Goal: Obtain resource: Obtain resource

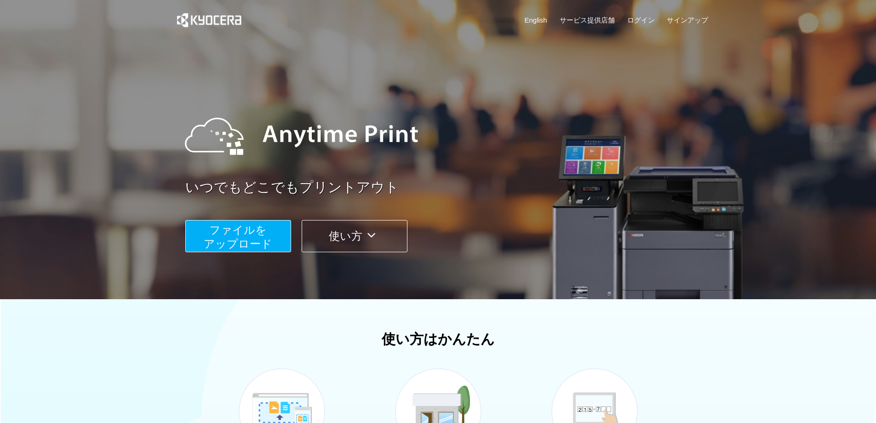
click at [273, 241] on button "ファイルを ​​アップロード" at bounding box center [238, 236] width 106 height 32
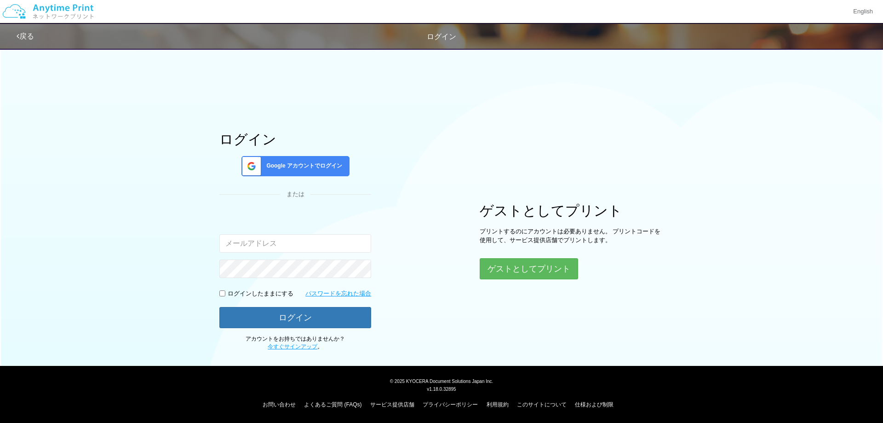
type input "[EMAIL_ADDRESS][DOMAIN_NAME]"
click at [289, 322] on button "ログイン" at bounding box center [295, 317] width 152 height 20
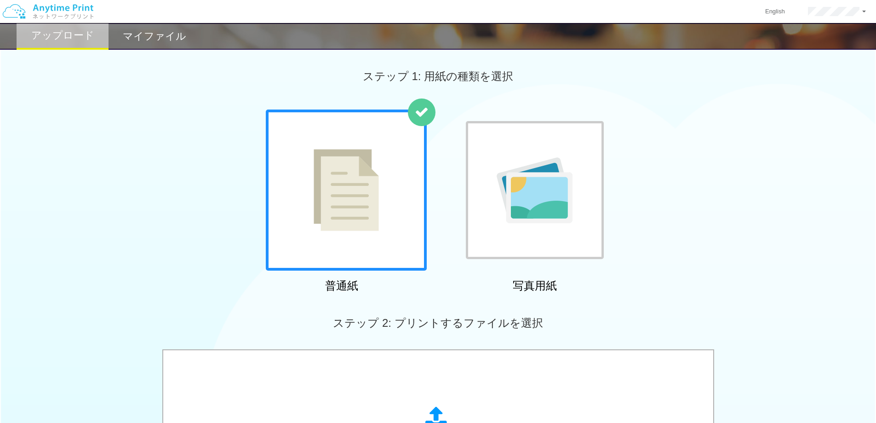
click at [367, 240] on div at bounding box center [346, 189] width 161 height 161
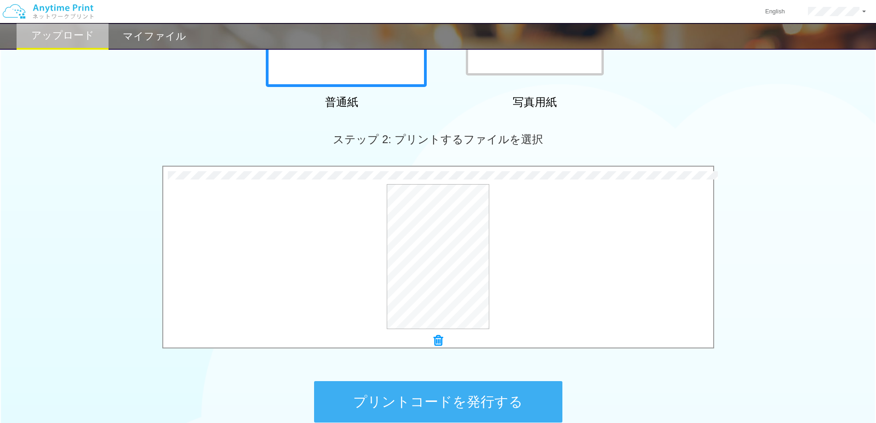
scroll to position [184, 0]
click at [282, 334] on div at bounding box center [438, 340] width 550 height 13
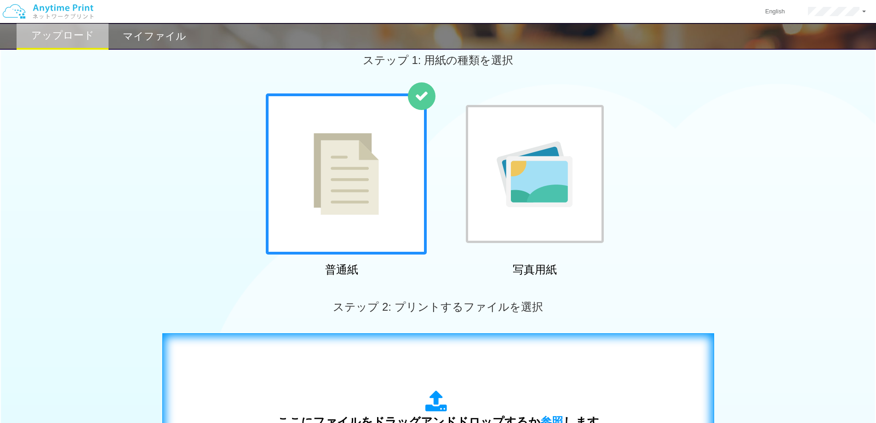
scroll to position [0, 0]
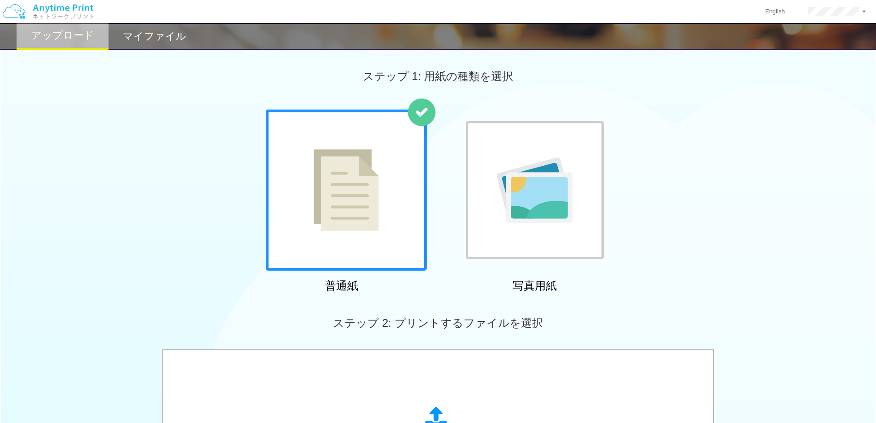
click at [140, 28] on div "マイファイル" at bounding box center [155, 36] width 92 height 27
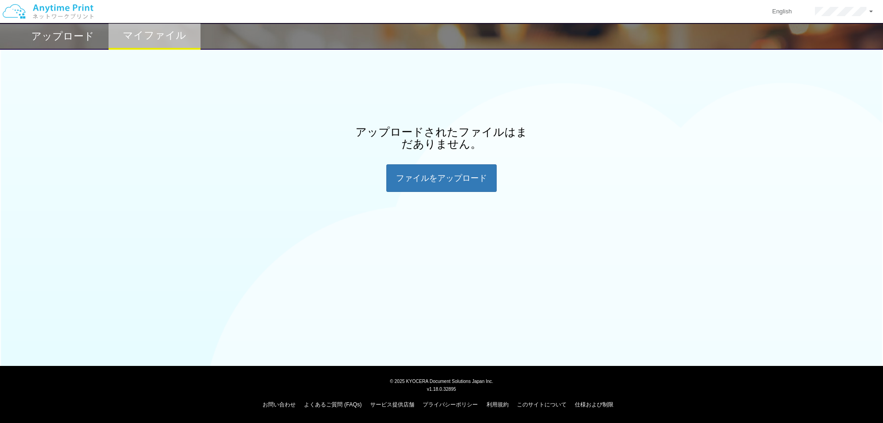
click at [87, 31] on h2 "アップロード" at bounding box center [62, 36] width 63 height 11
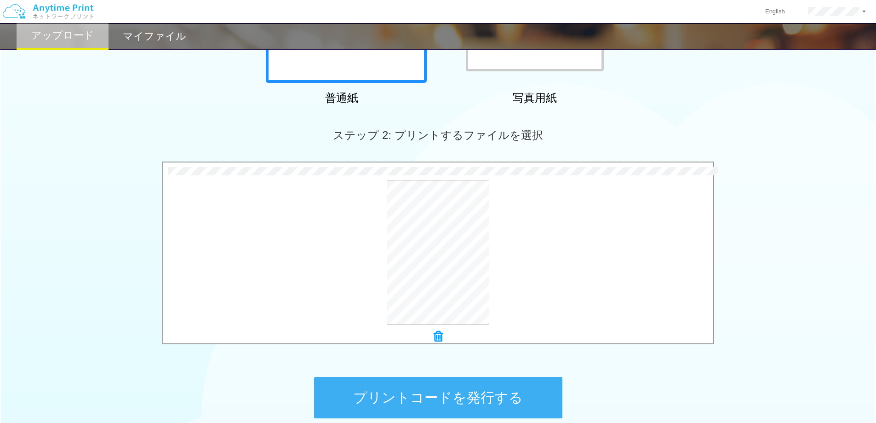
scroll to position [277, 0]
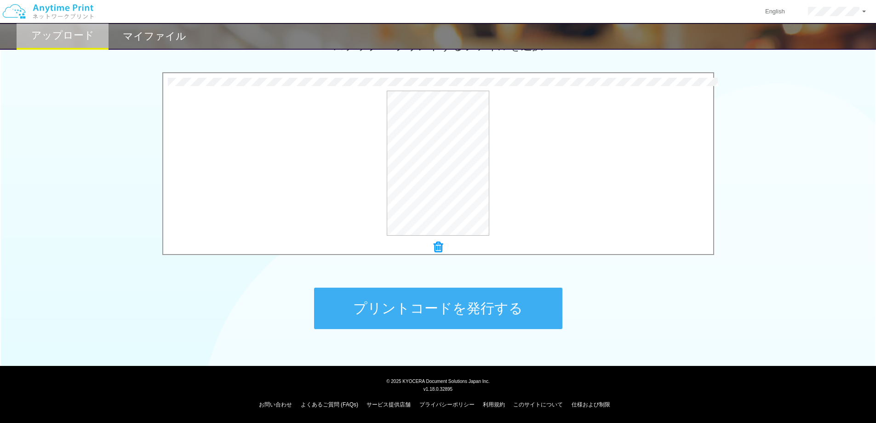
click at [452, 309] on button "プリントコードを発行する" at bounding box center [438, 307] width 248 height 41
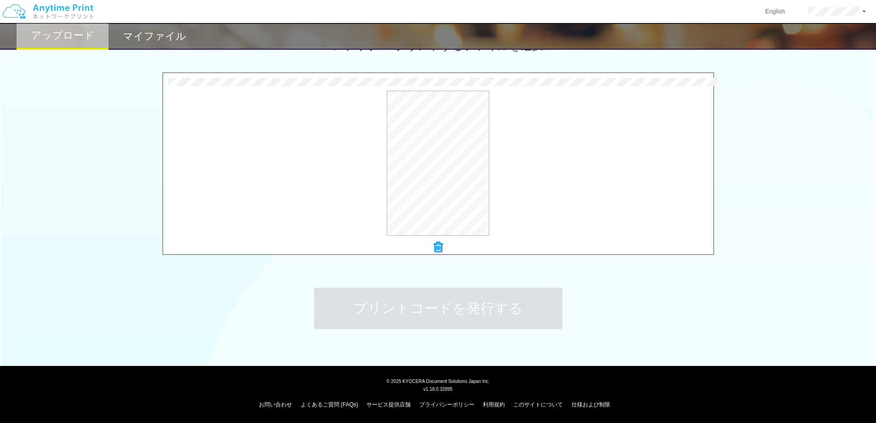
scroll to position [0, 0]
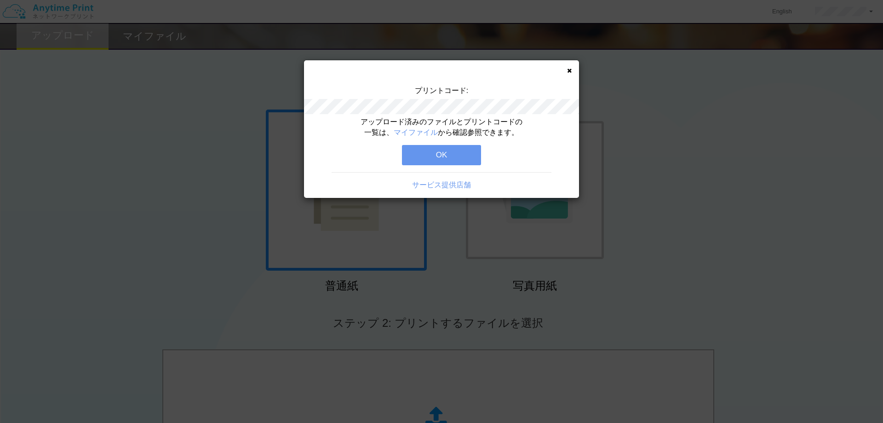
click at [440, 148] on button "OK" at bounding box center [441, 155] width 79 height 20
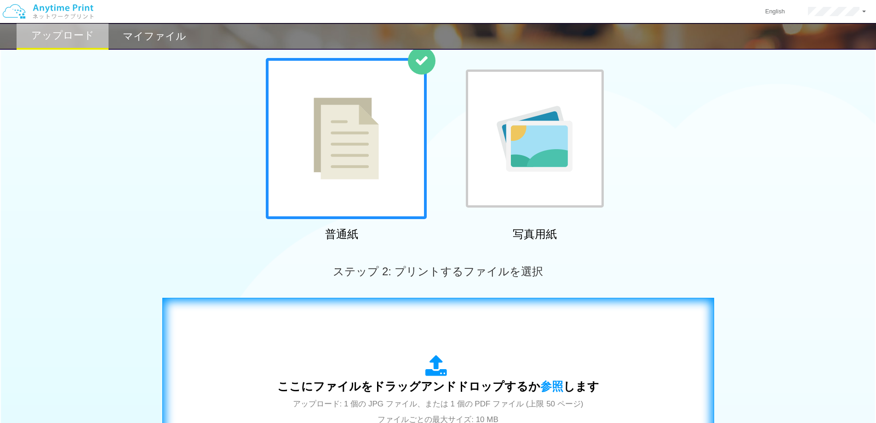
scroll to position [138, 0]
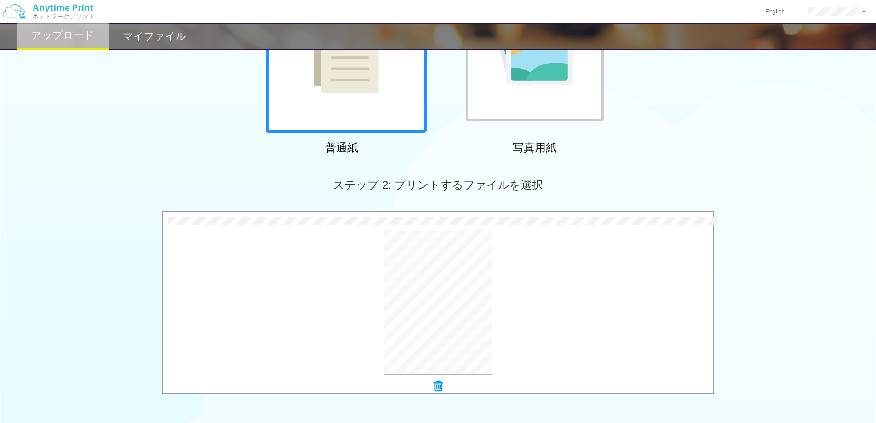
click at [873, 302] on div "0.4 MB 202406 問診票Ver8.pdf Check Error × 202406 問診票Ver8.pdf プレビュー" at bounding box center [438, 305] width 876 height 188
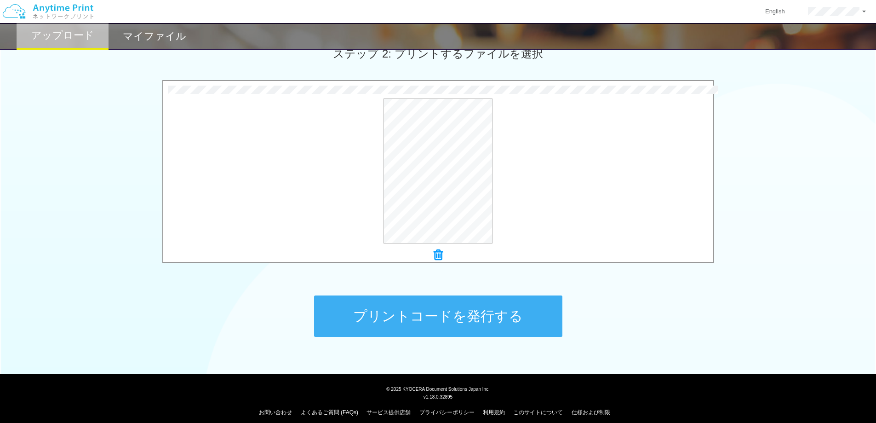
scroll to position [277, 0]
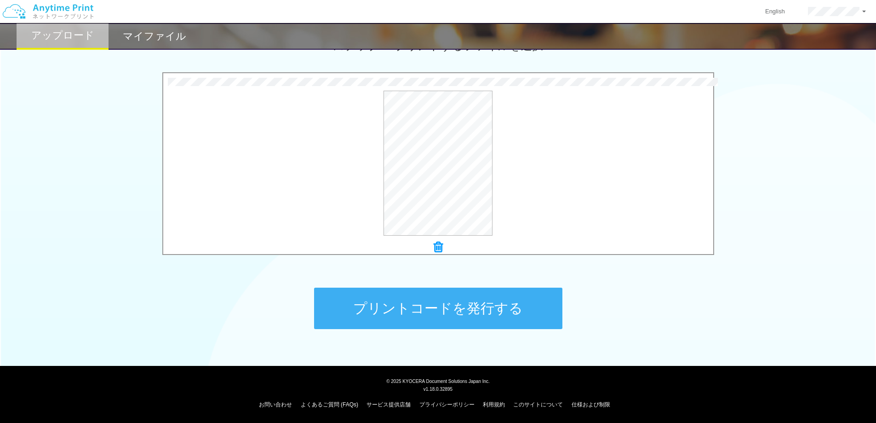
click at [481, 296] on button "プリントコードを発行する" at bounding box center [438, 307] width 248 height 41
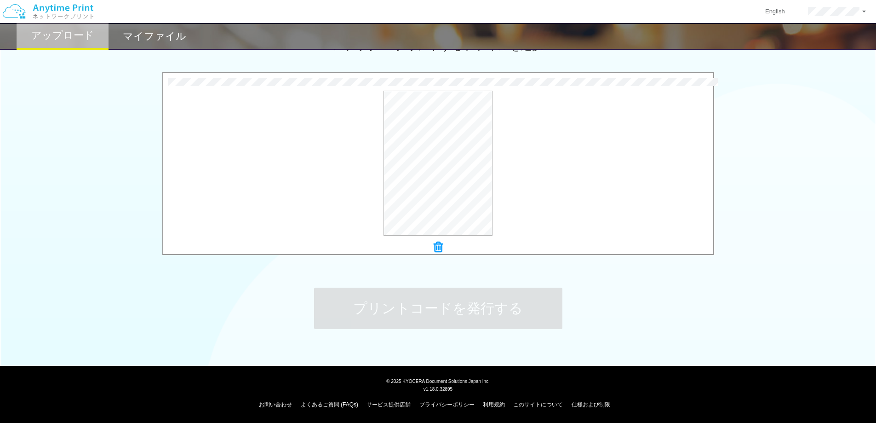
scroll to position [0, 0]
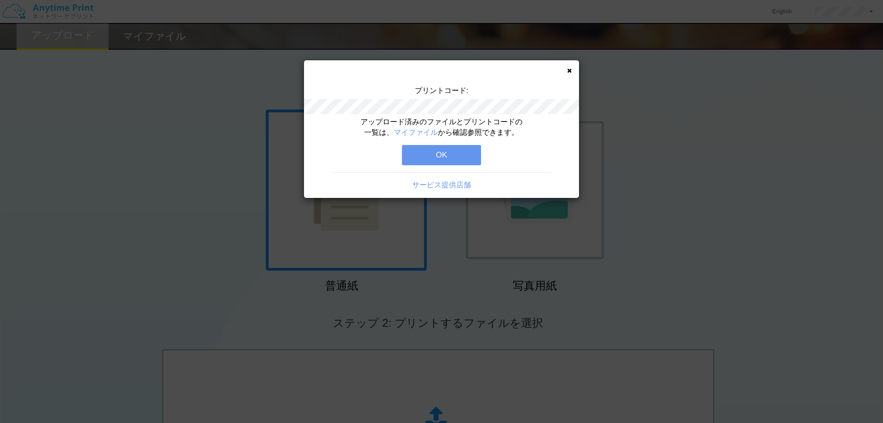
click at [435, 155] on button "OK" at bounding box center [441, 155] width 79 height 20
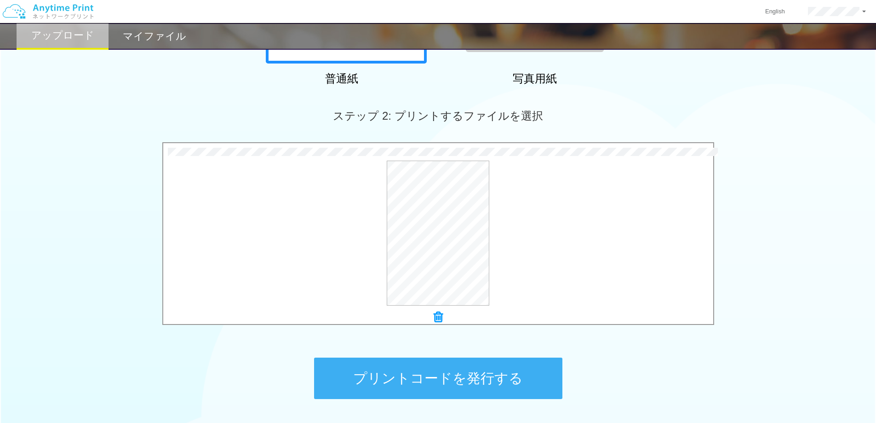
scroll to position [230, 0]
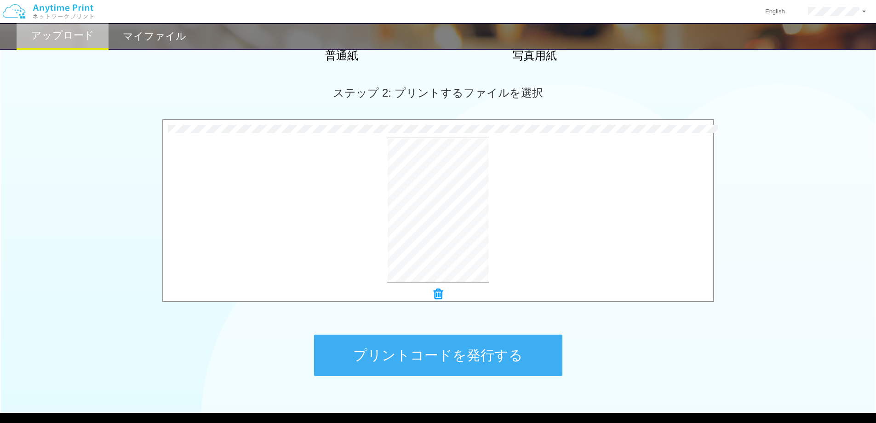
click at [460, 359] on button "プリントコードを発行する" at bounding box center [438, 354] width 248 height 41
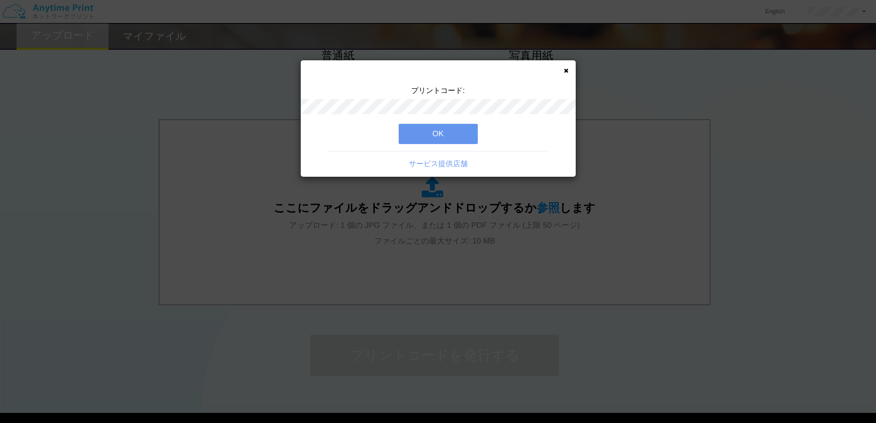
scroll to position [0, 0]
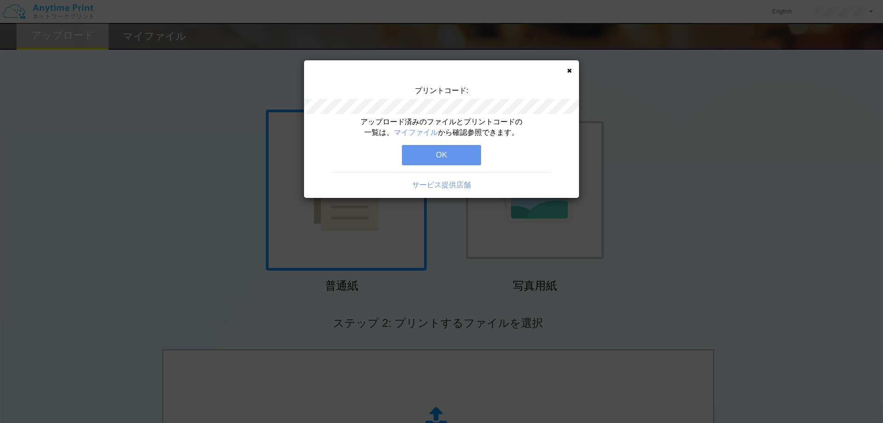
click at [421, 149] on button "OK" at bounding box center [441, 155] width 79 height 20
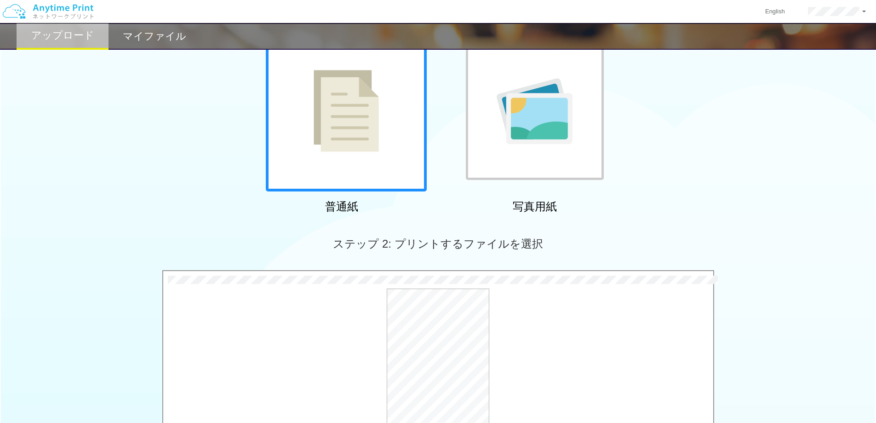
scroll to position [184, 0]
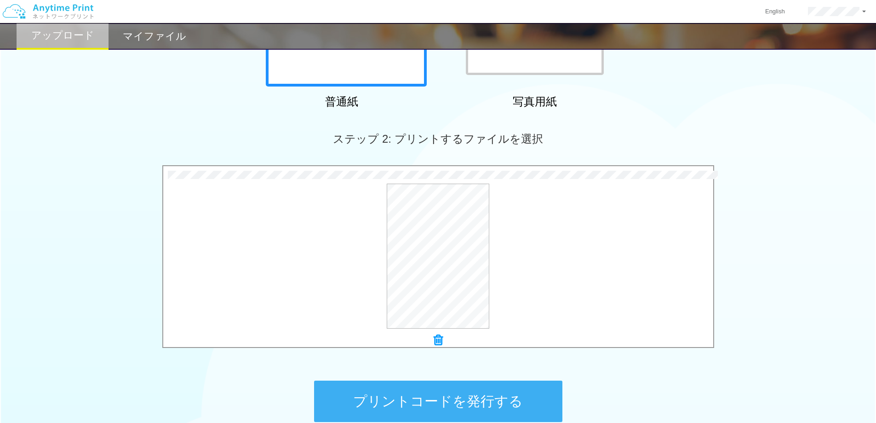
click at [493, 409] on button "プリントコードを発行する" at bounding box center [438, 400] width 248 height 41
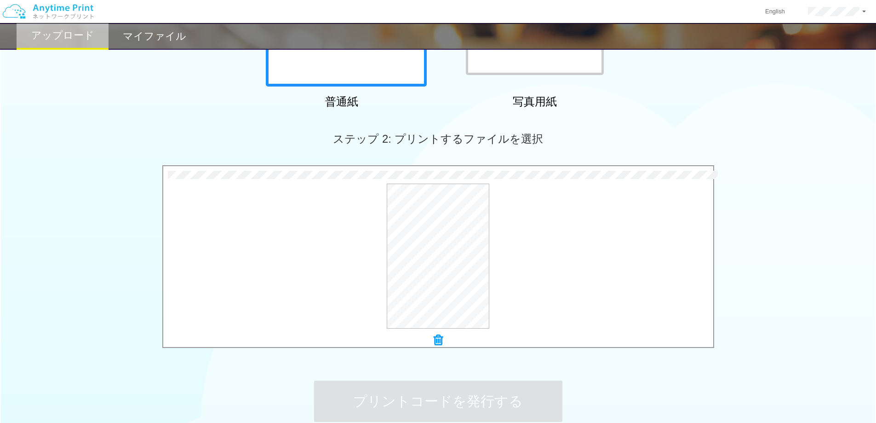
scroll to position [0, 0]
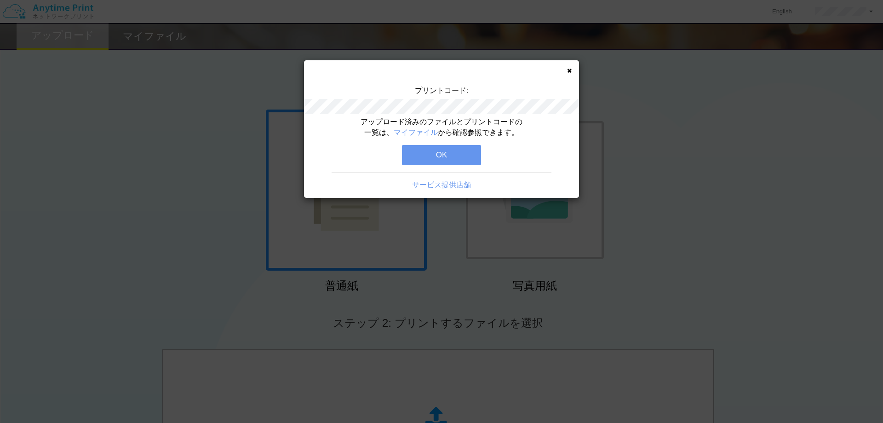
click at [465, 157] on button "OK" at bounding box center [441, 155] width 79 height 20
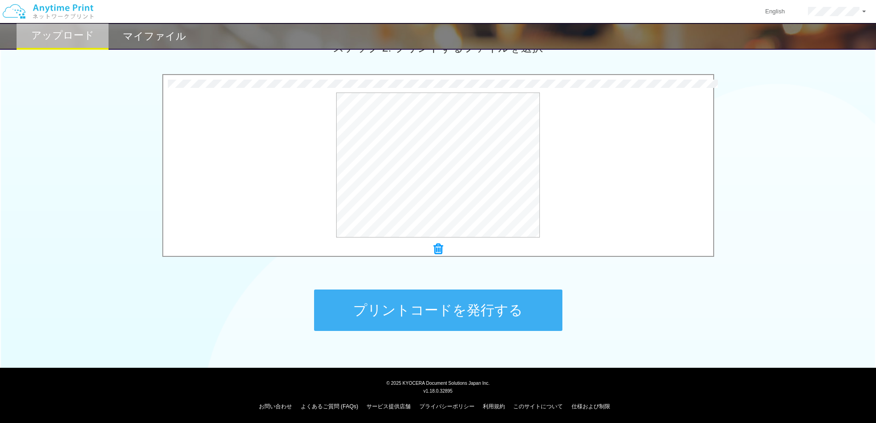
scroll to position [276, 0]
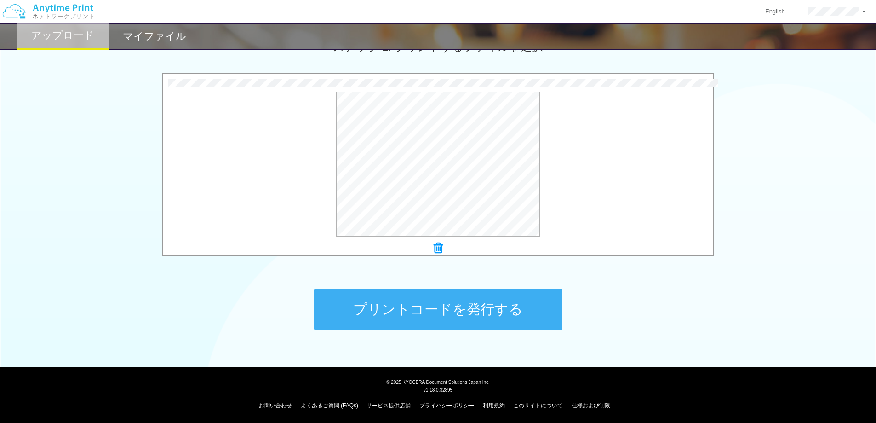
click at [460, 311] on button "プリントコードを発行する" at bounding box center [438, 308] width 248 height 41
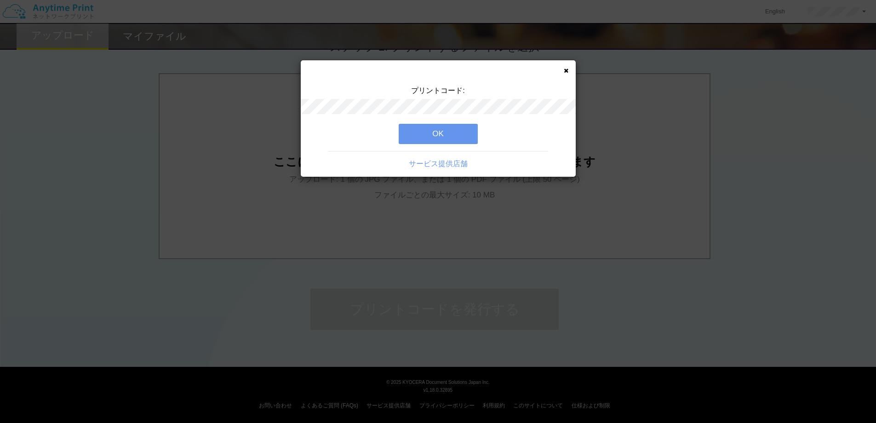
scroll to position [0, 0]
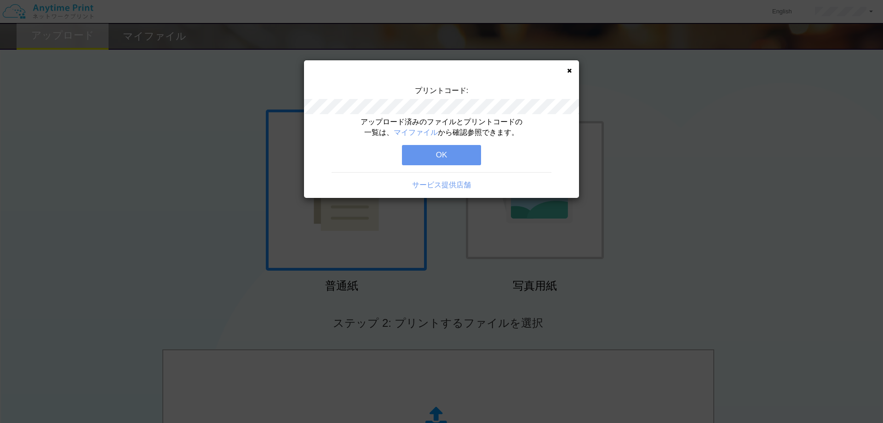
click at [447, 152] on button "OK" at bounding box center [441, 155] width 79 height 20
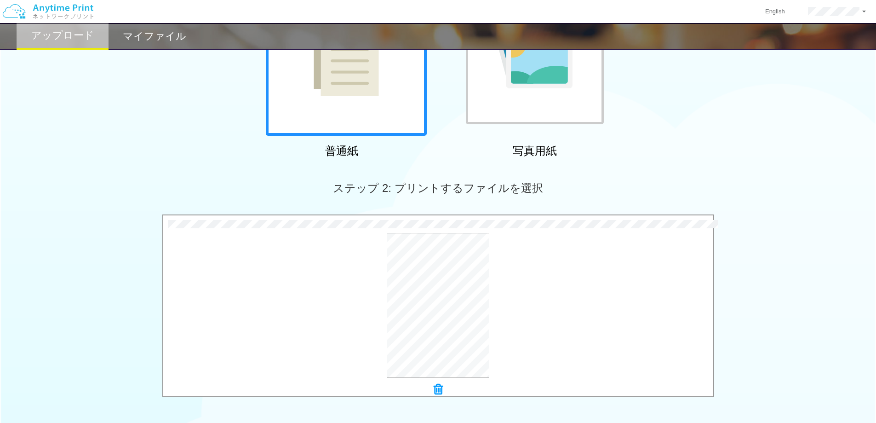
scroll to position [269, 0]
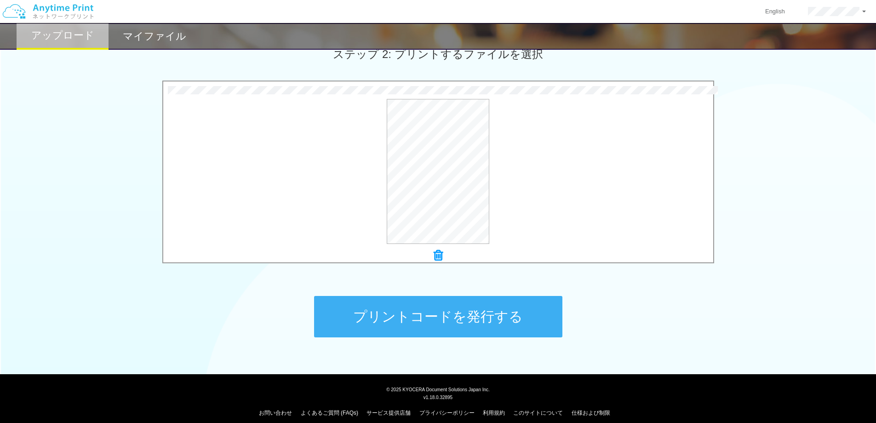
click at [527, 326] on button "プリントコードを発行する" at bounding box center [438, 316] width 248 height 41
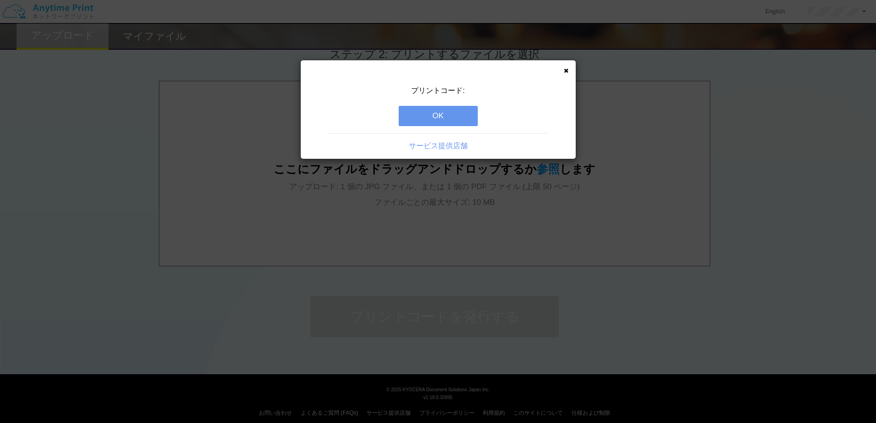
scroll to position [0, 0]
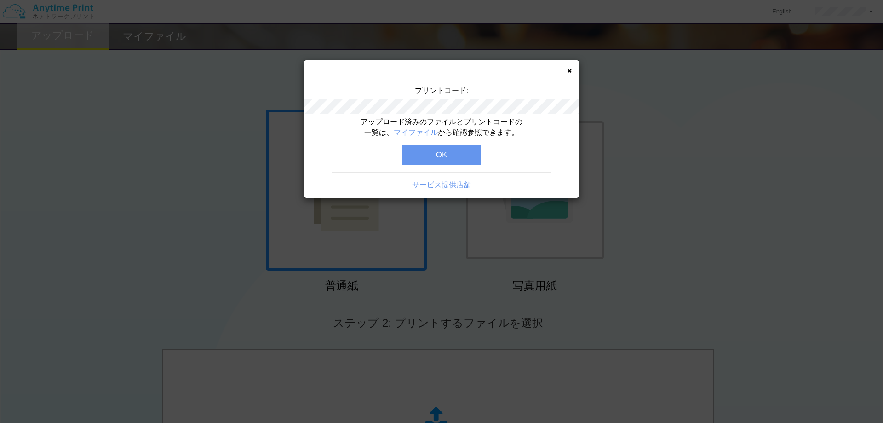
click at [461, 154] on button "OK" at bounding box center [441, 155] width 79 height 20
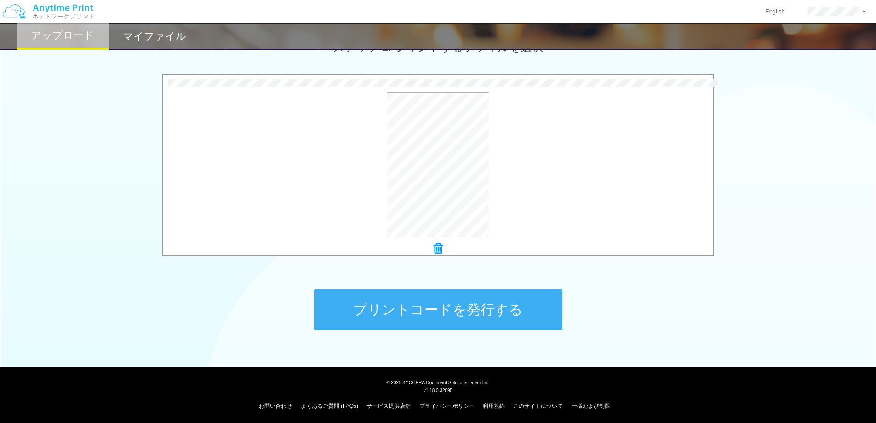
scroll to position [276, 0]
click at [473, 309] on button "プリントコードを発行する" at bounding box center [438, 308] width 248 height 41
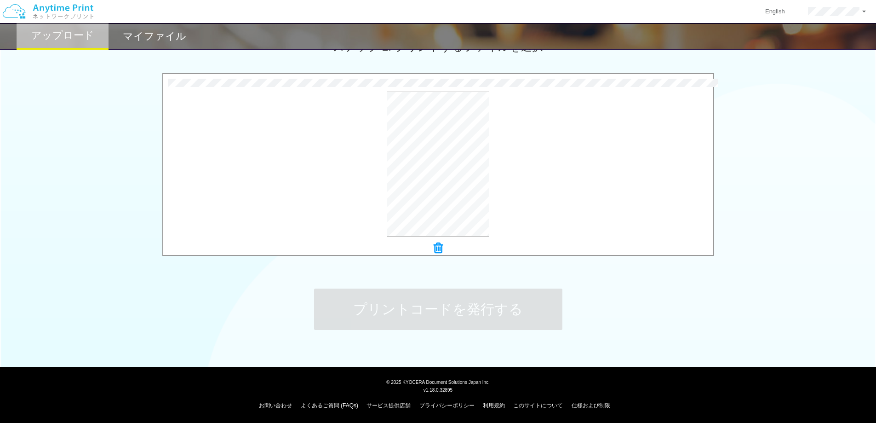
scroll to position [0, 0]
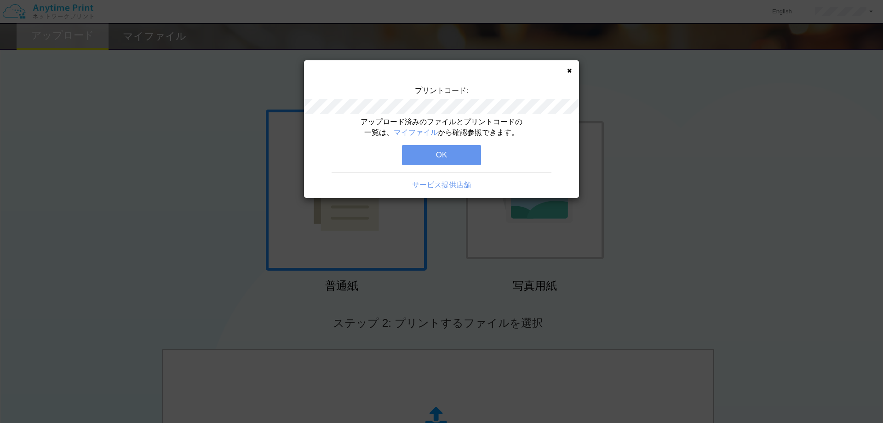
click at [453, 162] on button "OK" at bounding box center [441, 155] width 79 height 20
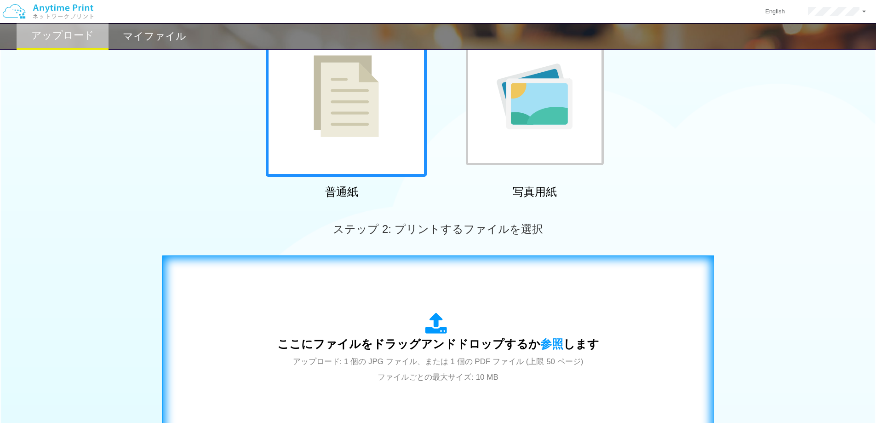
scroll to position [93, 0]
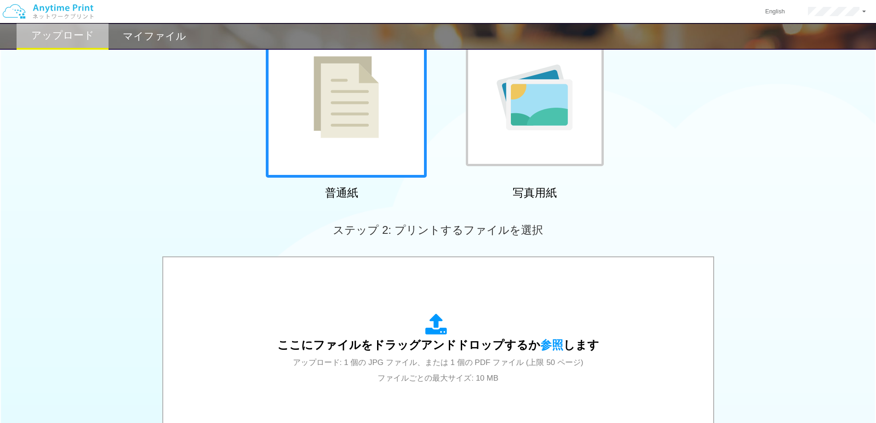
click at [173, 39] on h2 "マイファイル" at bounding box center [154, 36] width 63 height 11
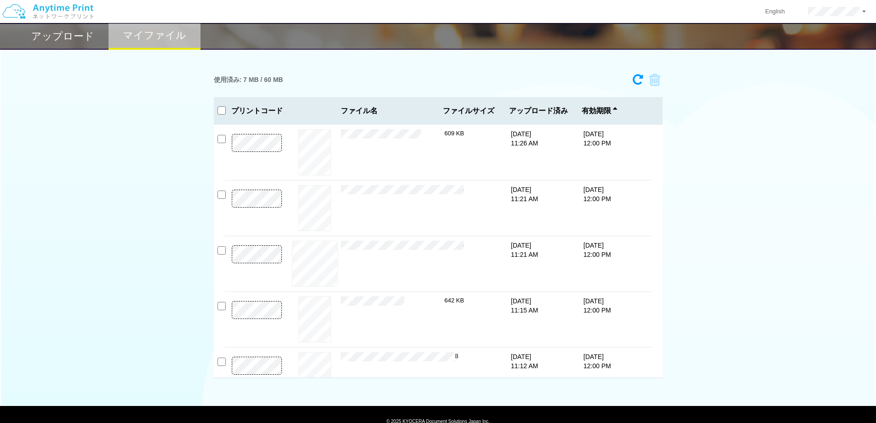
click at [59, 40] on h2 "アップロード" at bounding box center [62, 36] width 63 height 11
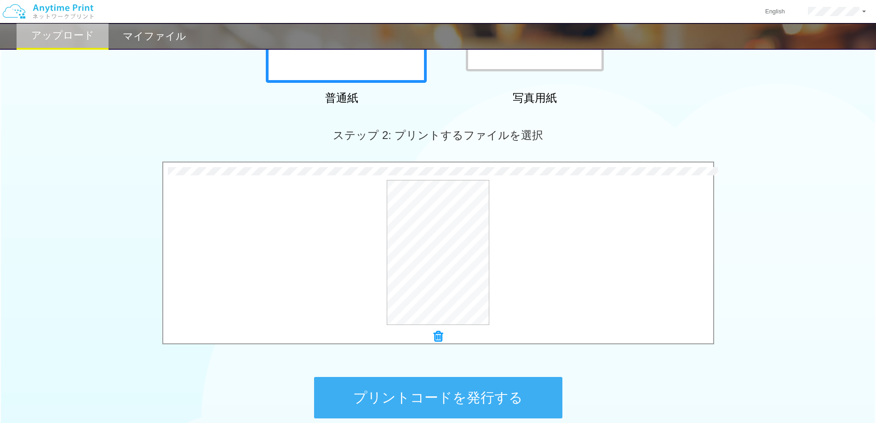
scroll to position [276, 0]
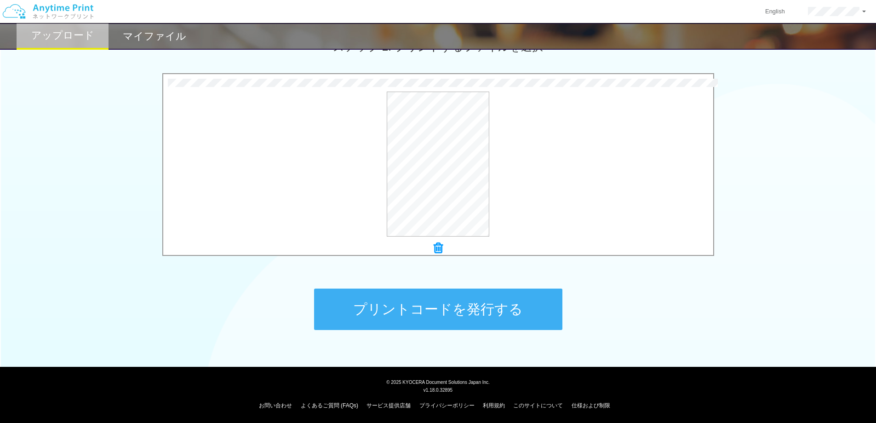
click at [449, 309] on button "プリントコードを発行する" at bounding box center [438, 308] width 248 height 41
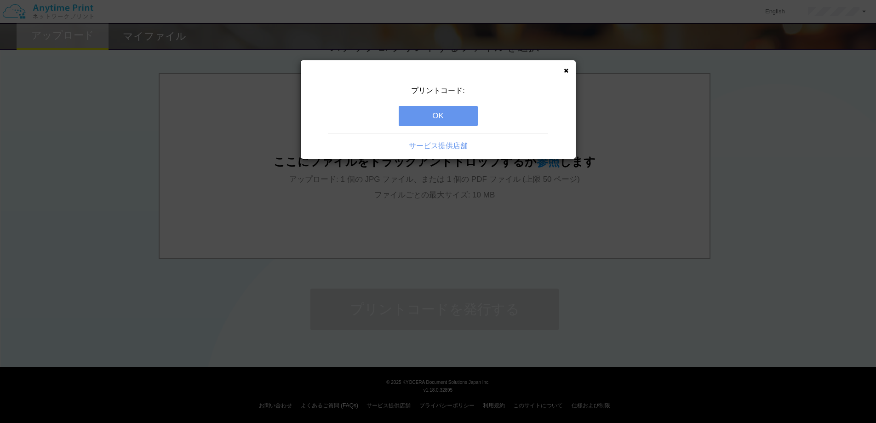
scroll to position [0, 0]
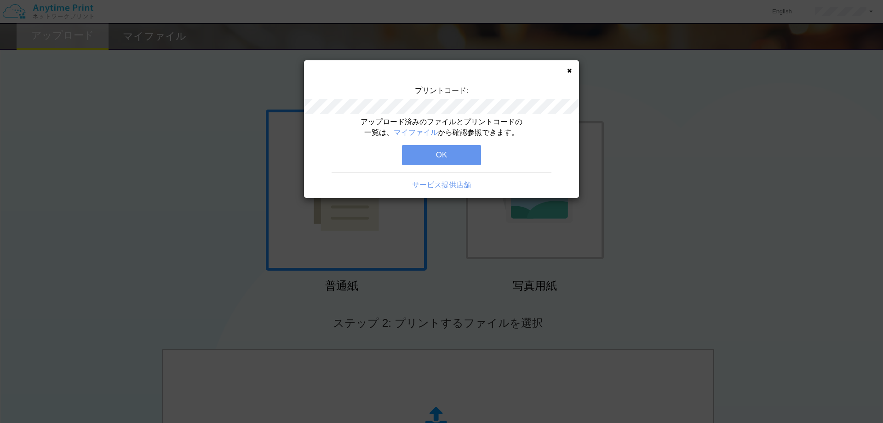
click at [461, 150] on button "OK" at bounding box center [441, 155] width 79 height 20
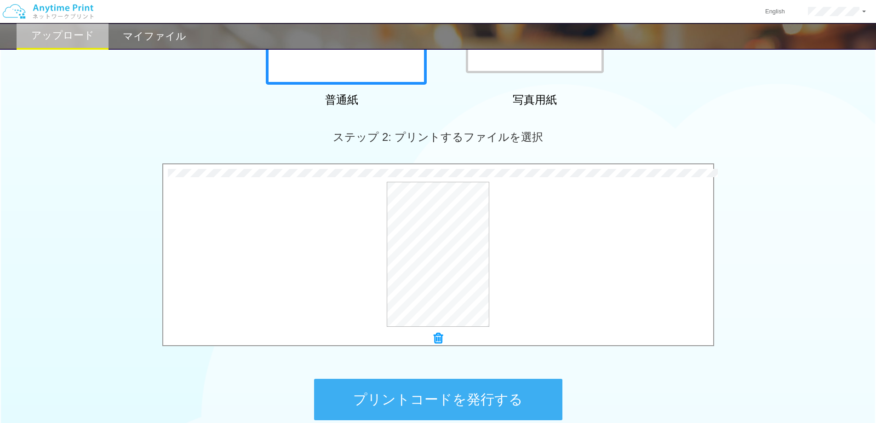
scroll to position [230, 0]
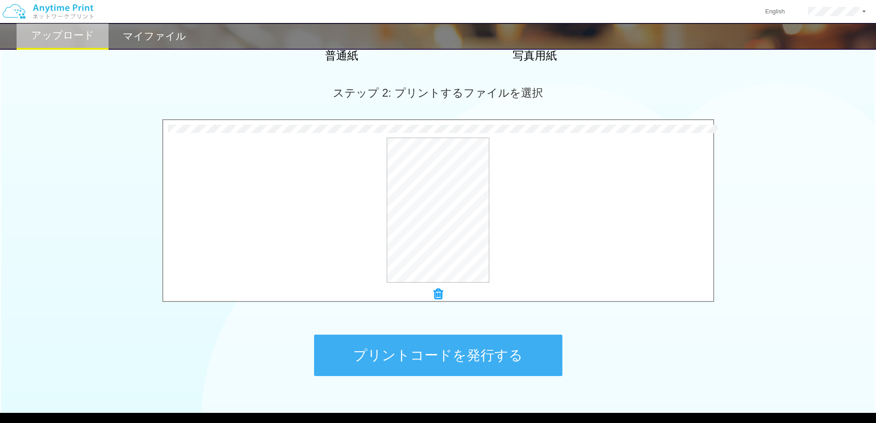
click at [416, 350] on button "プリントコードを発行する" at bounding box center [438, 354] width 248 height 41
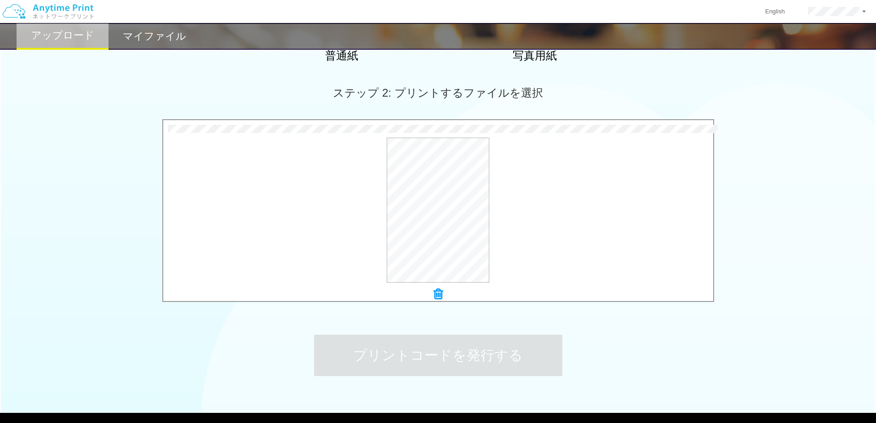
scroll to position [0, 0]
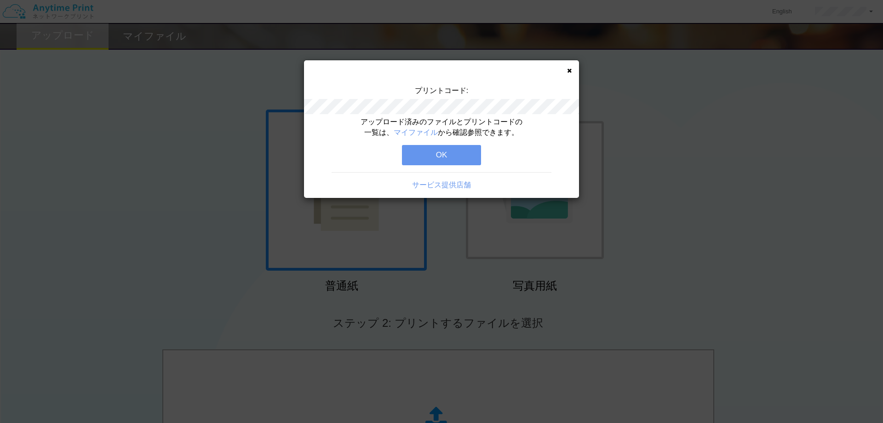
click at [444, 150] on button "OK" at bounding box center [441, 155] width 79 height 20
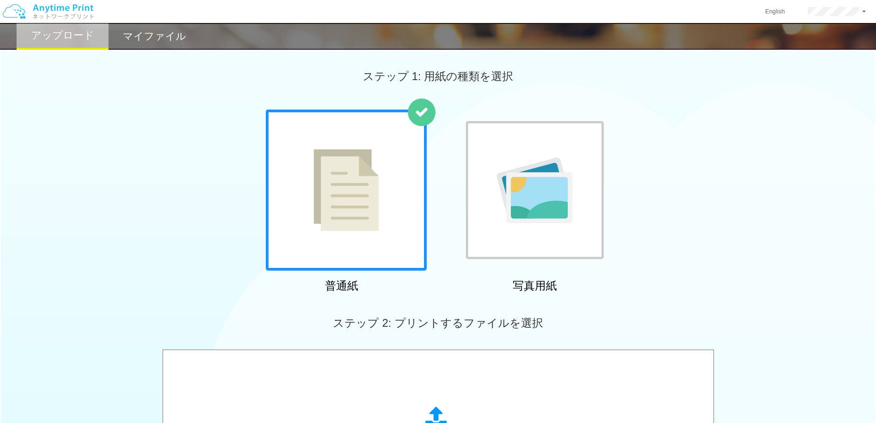
click at [160, 41] on h2 "マイファイル" at bounding box center [154, 36] width 63 height 11
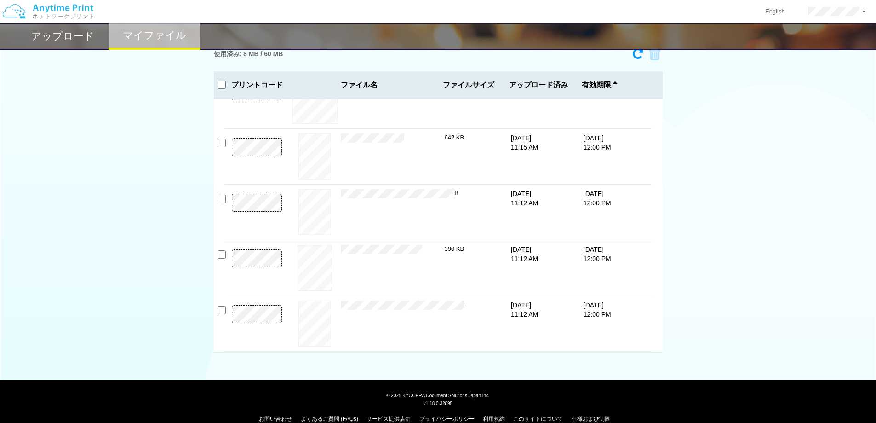
scroll to position [40, 0]
